Goal: Transaction & Acquisition: Purchase product/service

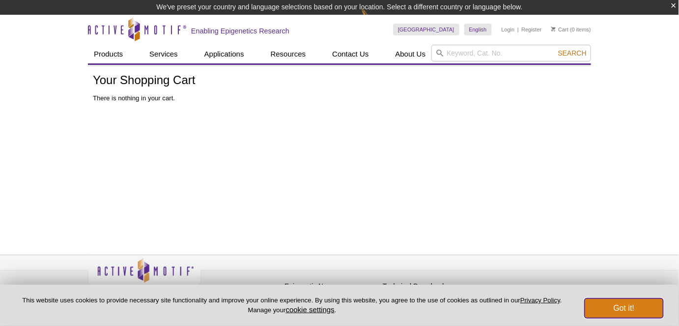
click at [617, 305] on button "Got it!" at bounding box center [623, 308] width 79 height 20
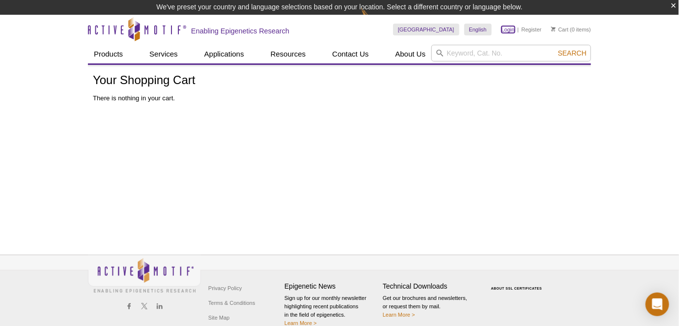
click at [512, 28] on link "Login" at bounding box center [507, 29] width 13 height 7
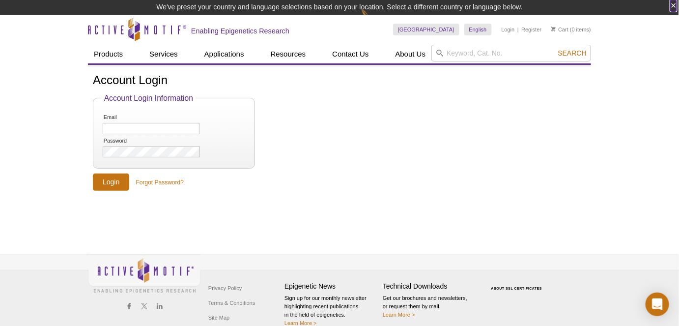
drag, startPoint x: 674, startPoint y: 6, endPoint x: 662, endPoint y: 5, distance: 11.3
click at [674, 5] on button "×" at bounding box center [673, 5] width 6 height 11
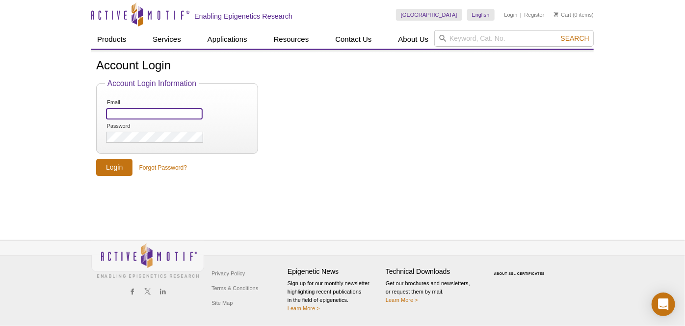
click at [194, 112] on input "Email" at bounding box center [154, 113] width 97 height 11
type input "[PERSON_NAME][EMAIL_ADDRESS][PERSON_NAME][DOMAIN_NAME]"
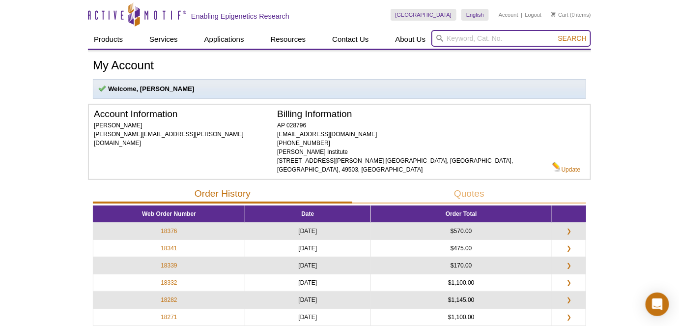
click at [459, 41] on input "search" at bounding box center [511, 38] width 160 height 17
paste input "61202"
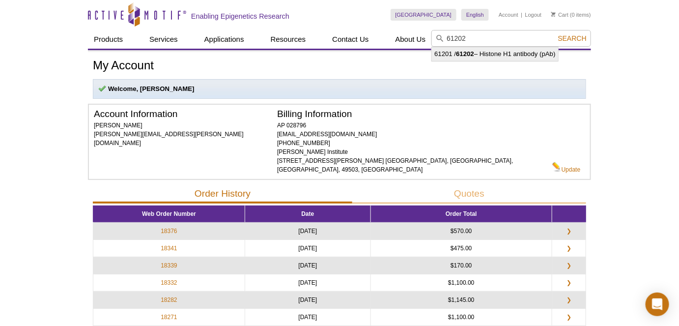
click at [542, 53] on li "61201 / 61202 – Histone H1 antibody (pAb)" at bounding box center [495, 54] width 126 height 14
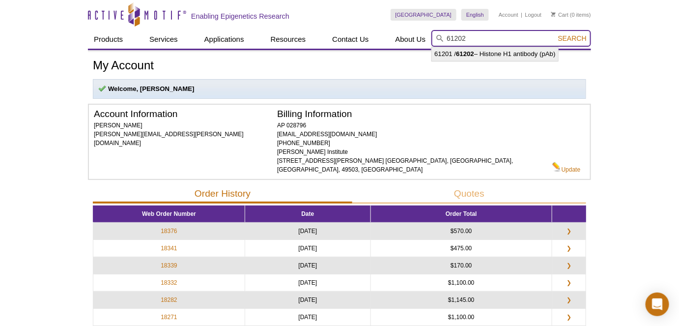
type input "61201 / 61202 – Histone H1 antibody (pAb)"
